Goal: Information Seeking & Learning: Find specific fact

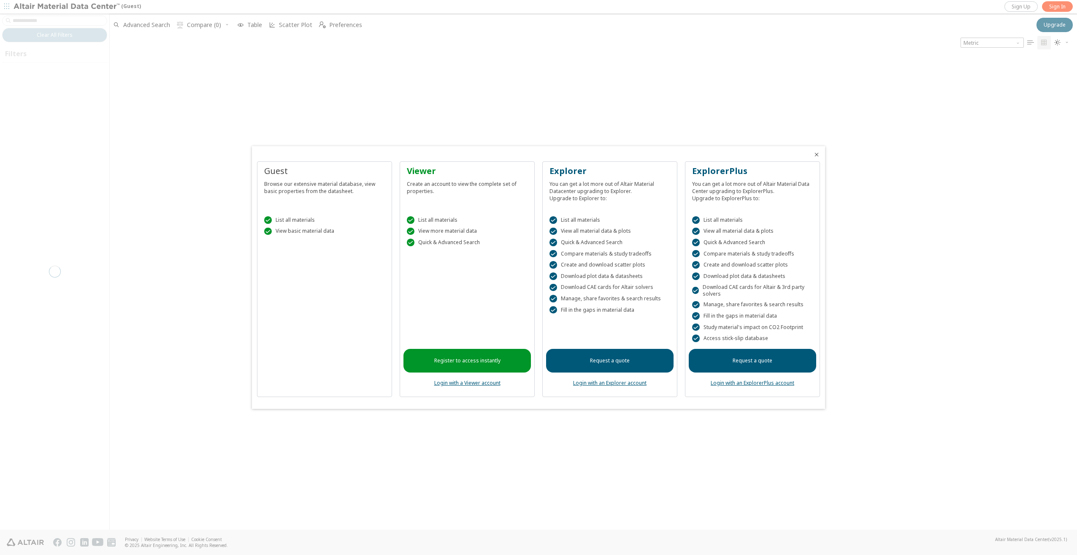
click at [324, 237] on div " List all materials  View basic material data" at bounding box center [324, 224] width 127 height 36
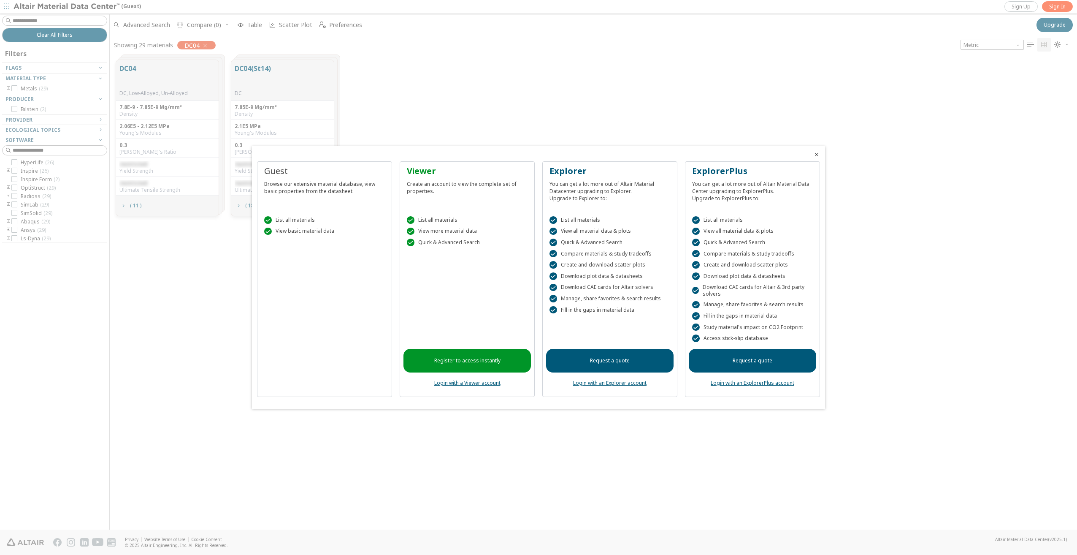
scroll to position [469, 961]
click at [804, 73] on div at bounding box center [538, 277] width 1077 height 555
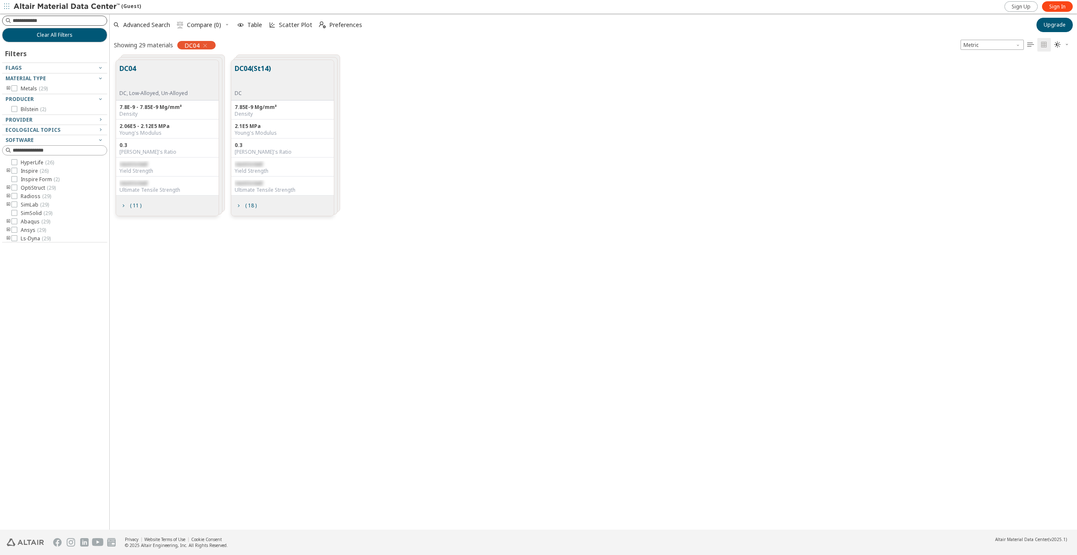
click at [62, 20] on input at bounding box center [60, 20] width 94 height 8
type input "*****"
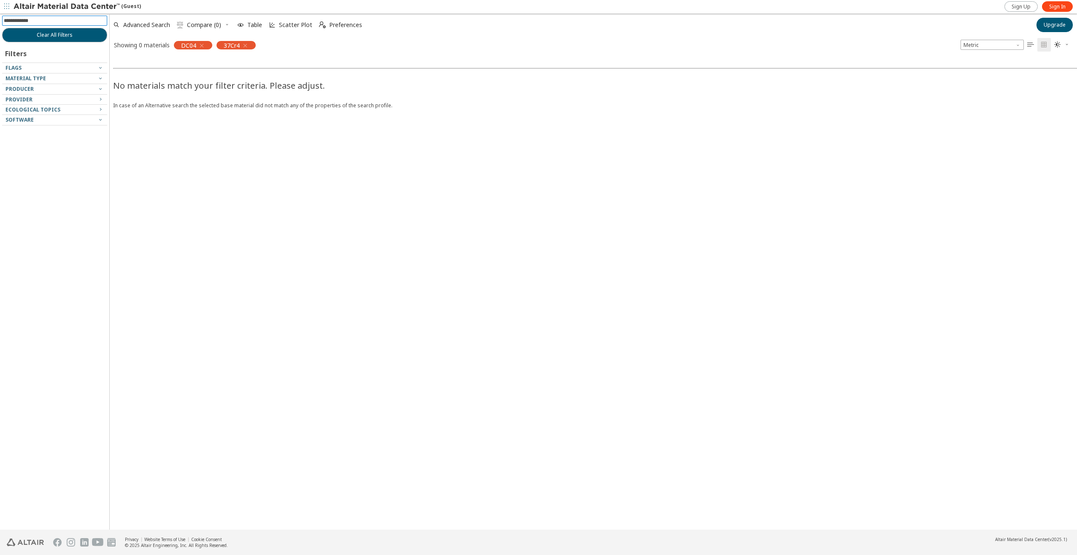
click at [203, 46] on icon "button" at bounding box center [201, 45] width 7 height 7
click at [205, 46] on icon "button" at bounding box center [202, 45] width 7 height 7
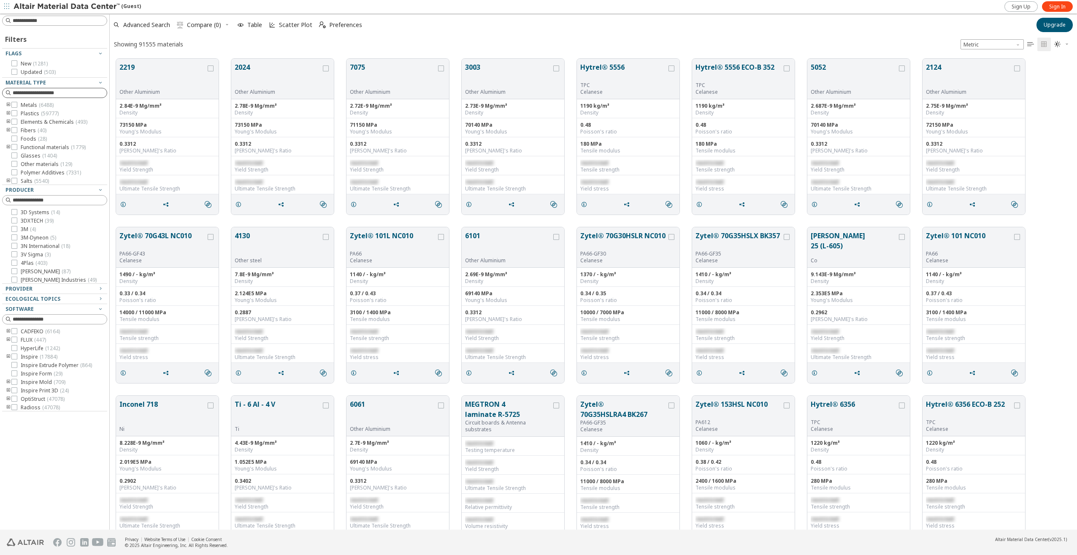
scroll to position [471, 961]
click at [9, 106] on icon "toogle group" at bounding box center [8, 105] width 6 height 7
click at [21, 103] on icon "toogle group" at bounding box center [21, 100] width 6 height 7
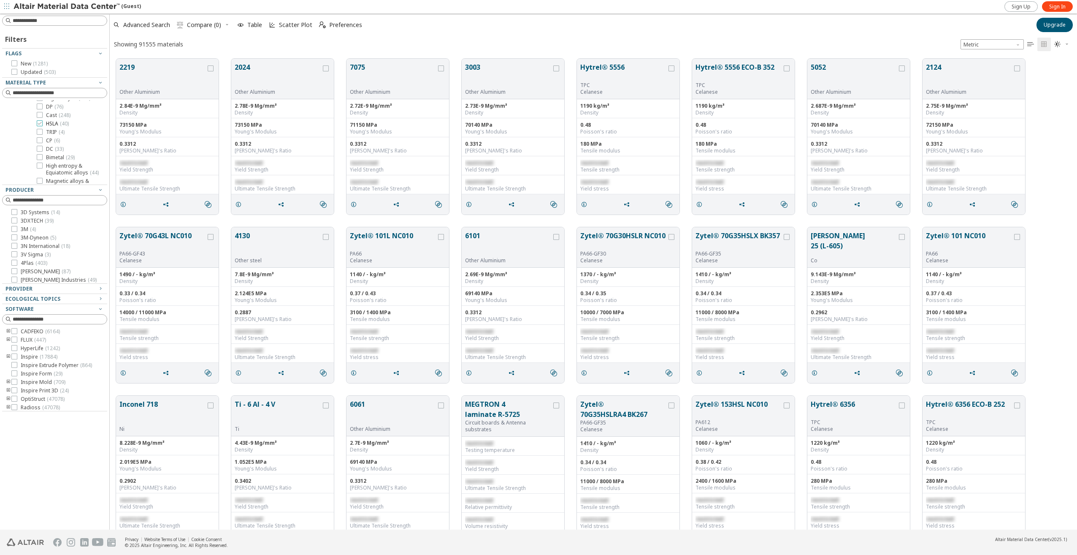
click at [39, 126] on icon at bounding box center [40, 123] width 6 height 6
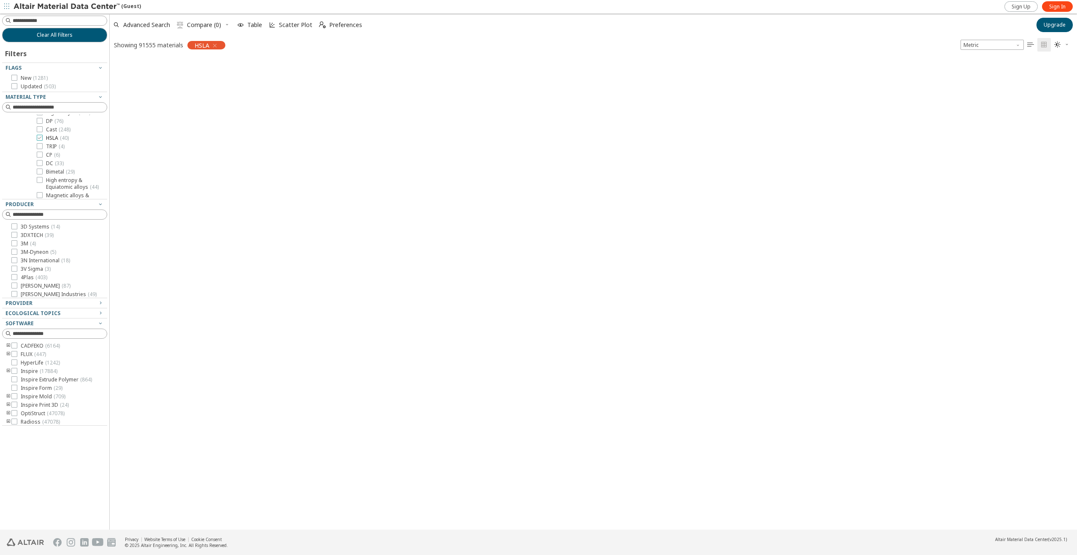
scroll to position [469, 961]
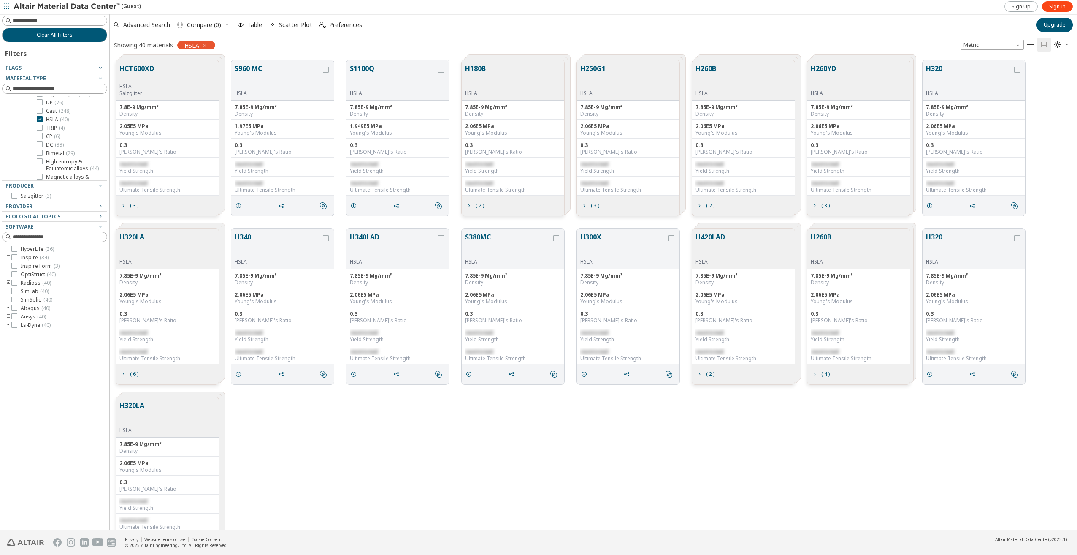
click at [204, 45] on icon "button" at bounding box center [204, 45] width 7 height 7
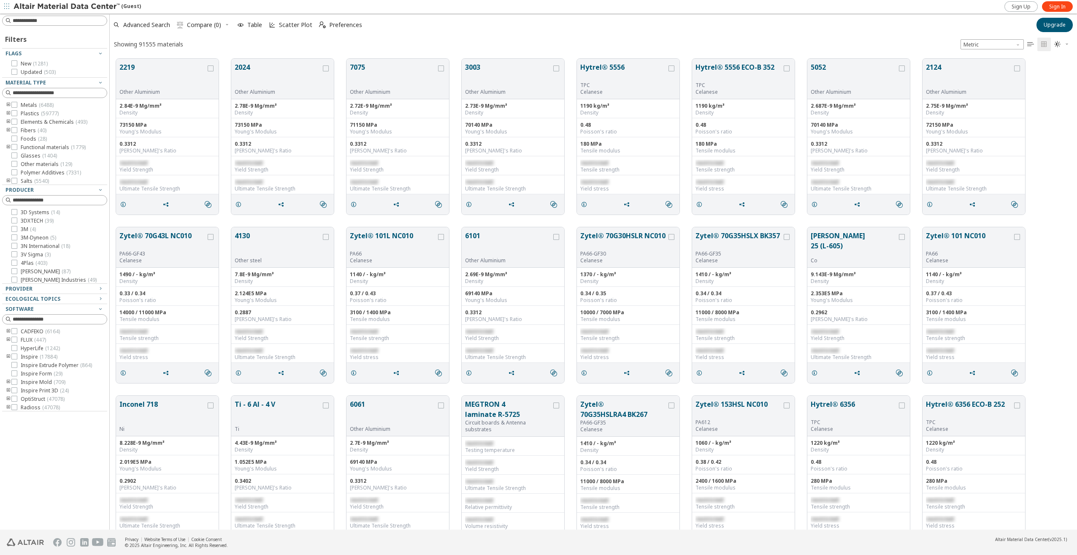
click at [7, 105] on icon "toogle group" at bounding box center [8, 105] width 6 height 7
click at [42, 22] on input at bounding box center [60, 20] width 94 height 8
paste input "******"
type input "******"
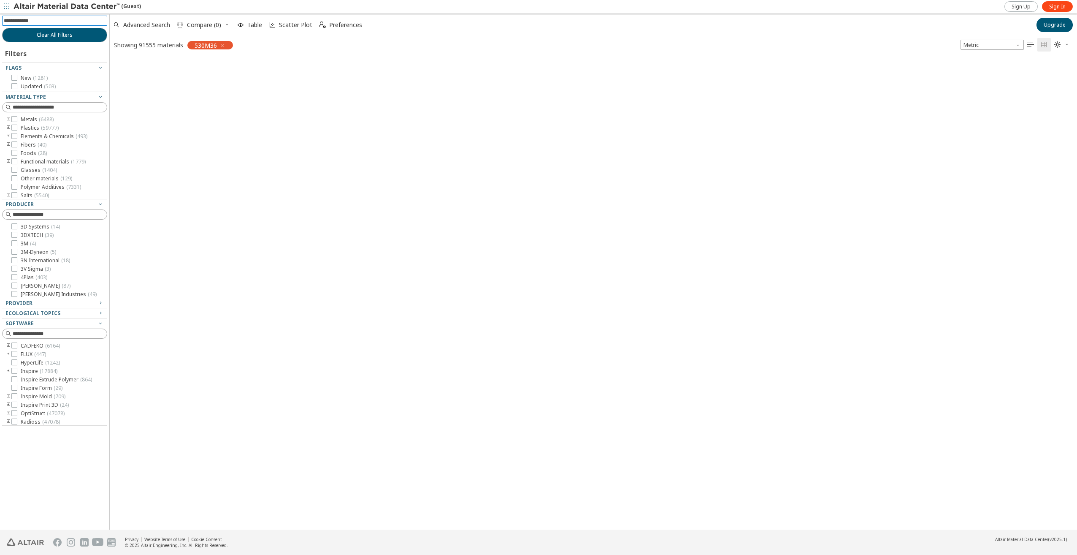
scroll to position [469, 961]
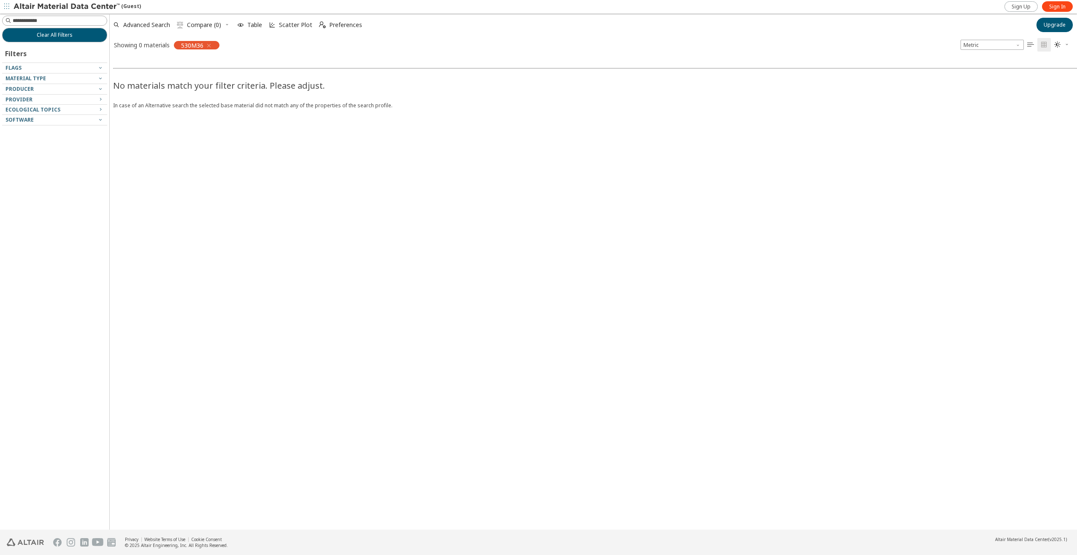
click at [205, 45] on span "button" at bounding box center [207, 45] width 9 height 8
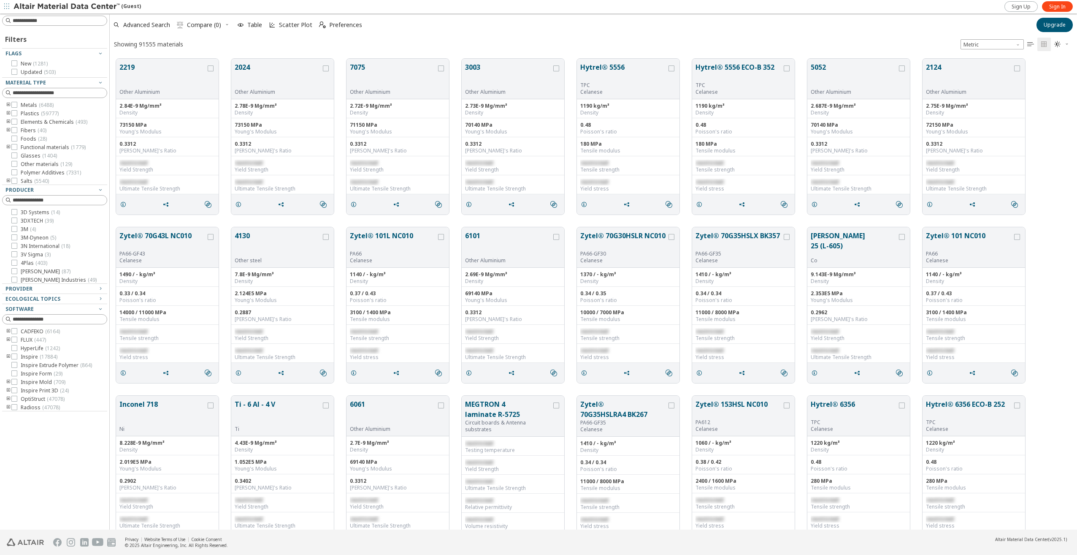
scroll to position [7, 7]
click at [50, 24] on input at bounding box center [55, 20] width 103 height 9
type input "****"
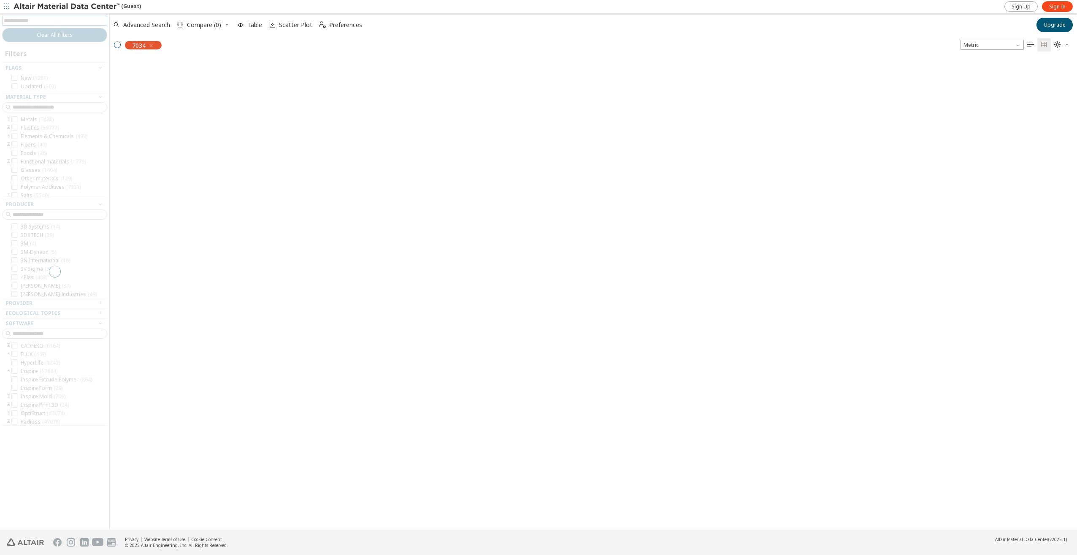
scroll to position [469, 961]
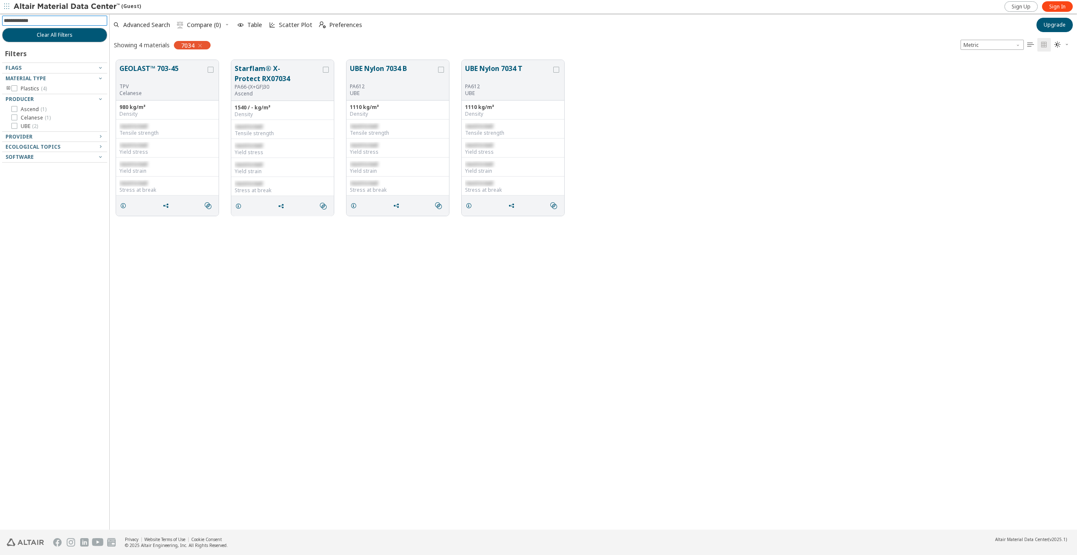
click at [200, 44] on icon "button" at bounding box center [200, 45] width 7 height 7
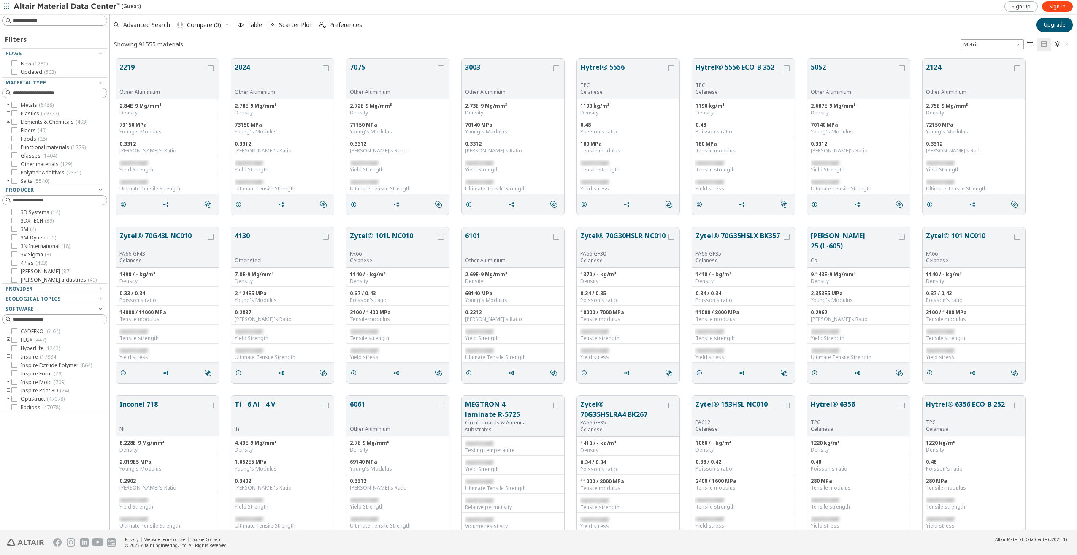
scroll to position [471, 961]
click at [34, 26] on div "Filters Flags New ( 1281 ) Updated ( 503 ) Material Type Metals ( 6488 ) Plasti…" at bounding box center [54, 272] width 109 height 516
click at [32, 22] on input at bounding box center [60, 20] width 94 height 8
type input "******"
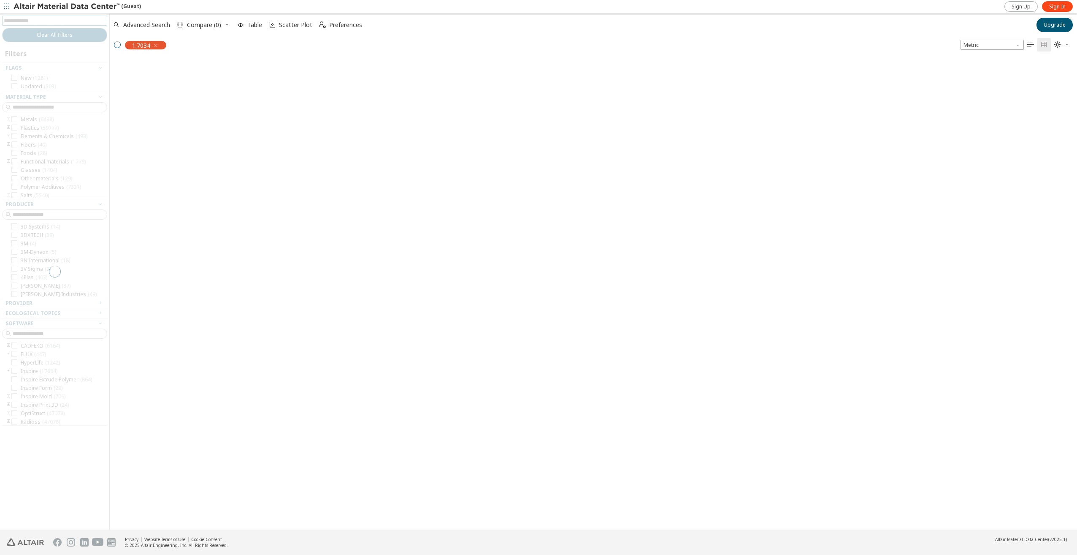
scroll to position [469, 961]
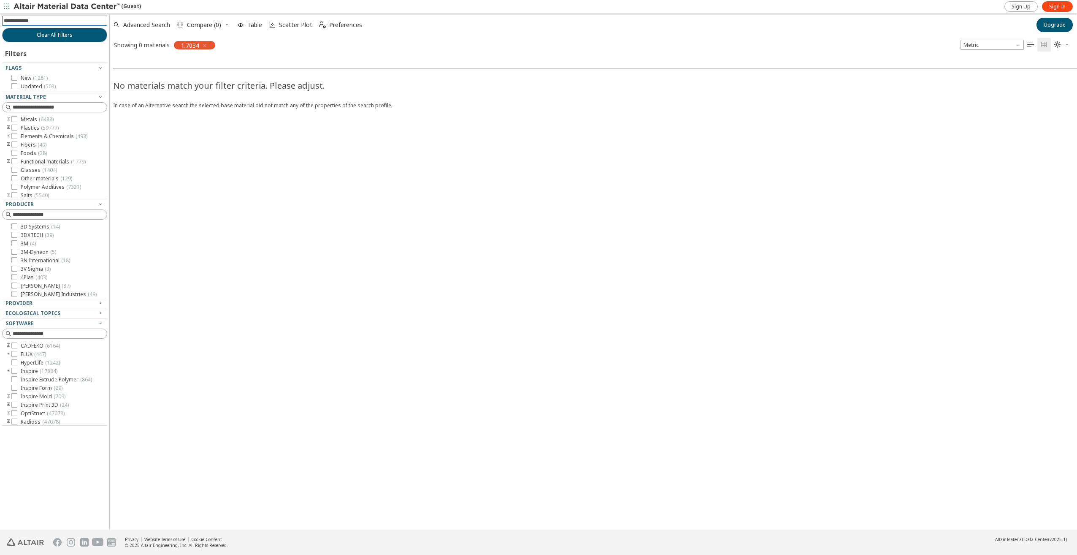
click at [202, 43] on icon "button" at bounding box center [204, 45] width 7 height 7
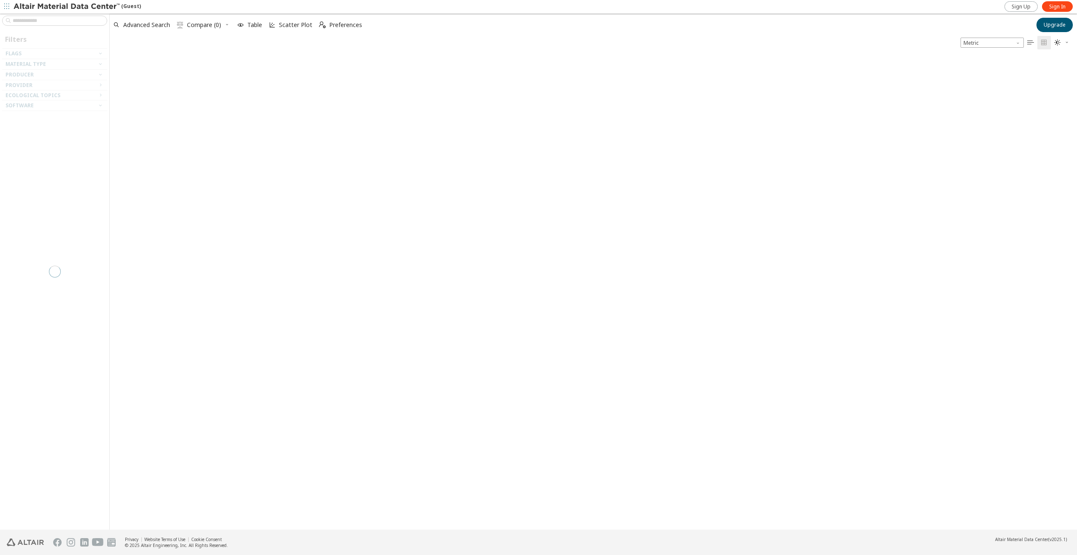
click at [42, 18] on div at bounding box center [54, 272] width 109 height 516
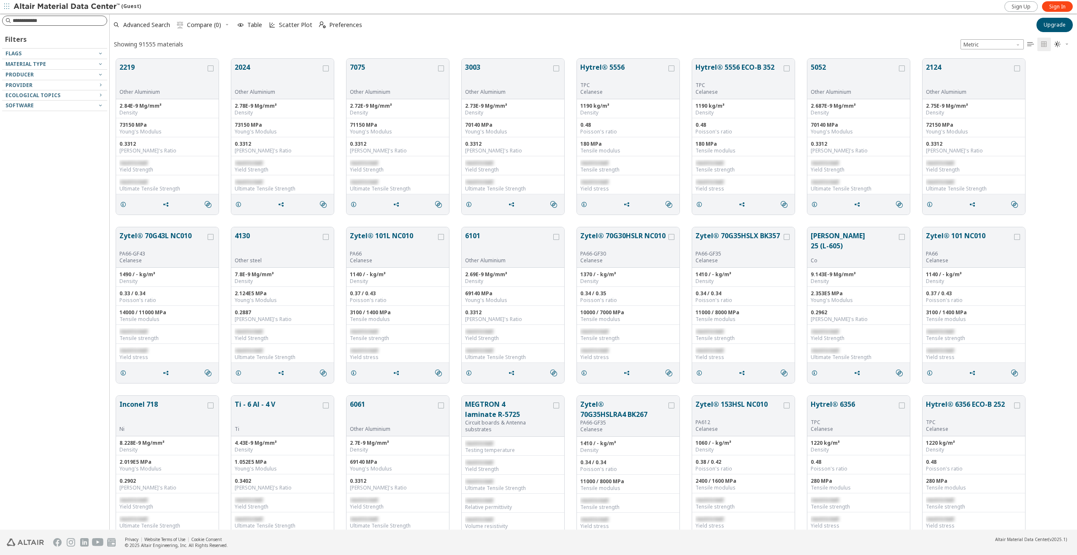
click at [45, 23] on input at bounding box center [60, 20] width 94 height 8
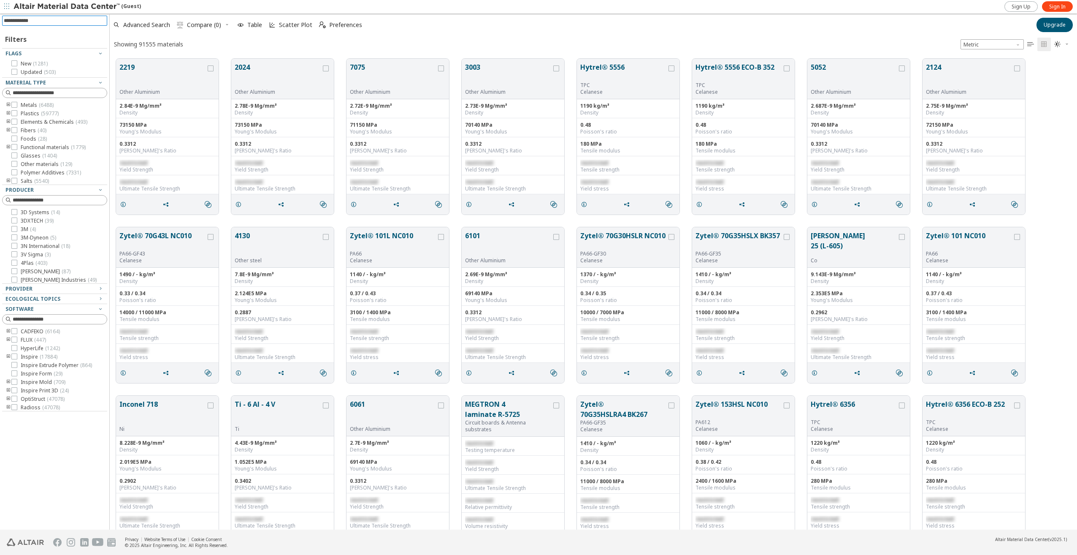
scroll to position [471, 961]
type input "*****"
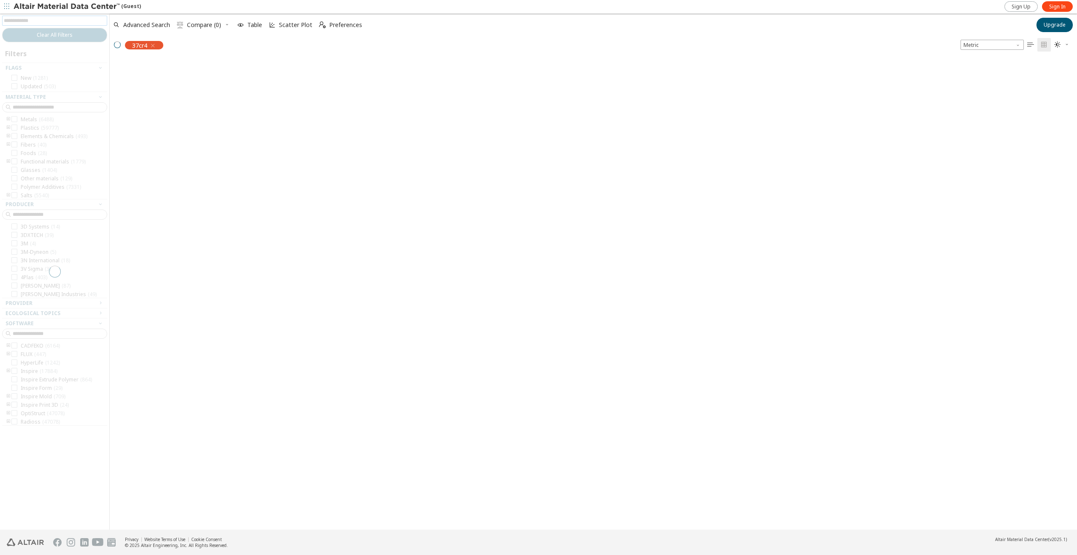
scroll to position [469, 961]
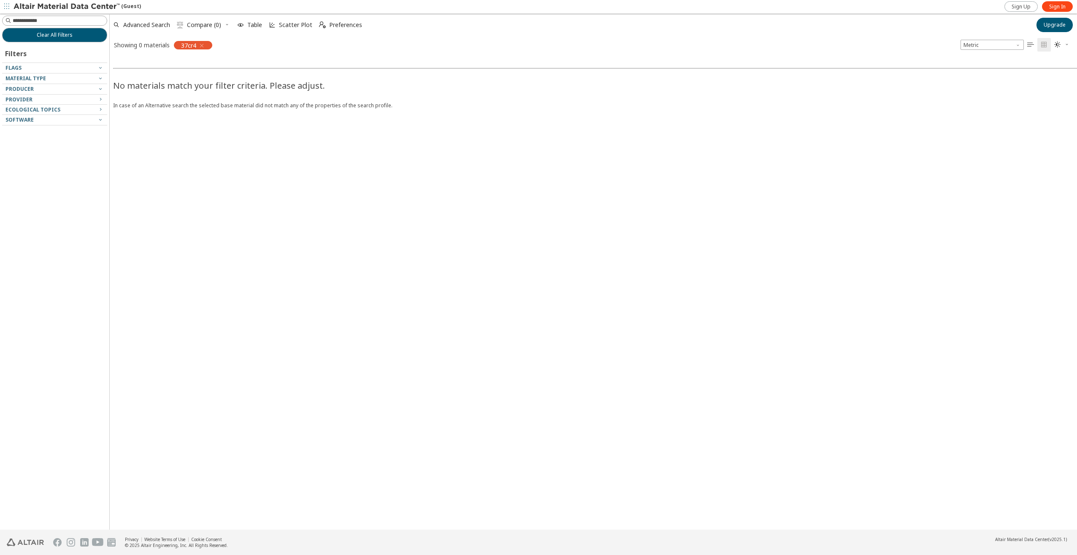
click at [201, 44] on icon "button" at bounding box center [201, 45] width 7 height 7
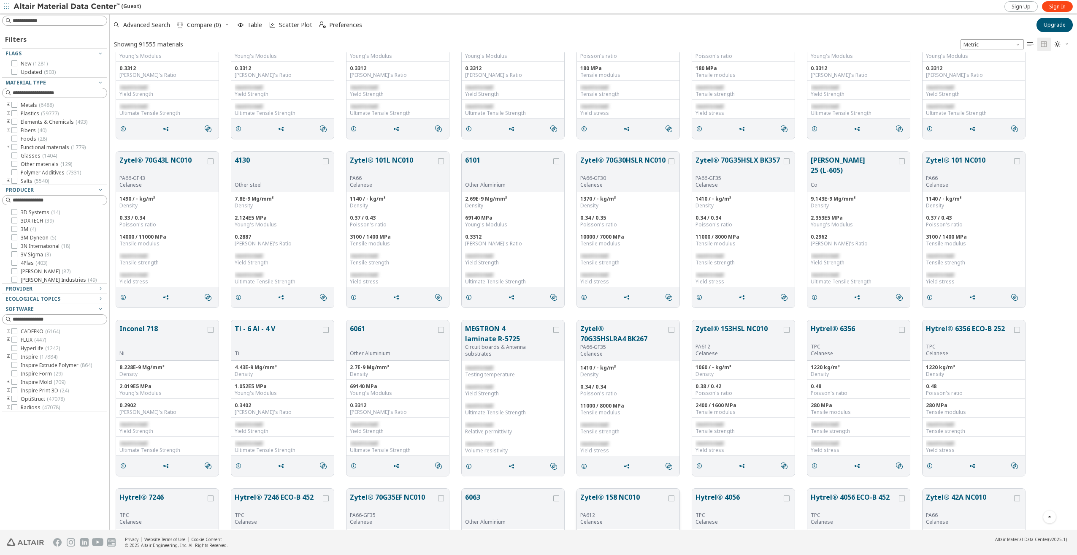
scroll to position [84, 0]
